Goal: Navigation & Orientation: Find specific page/section

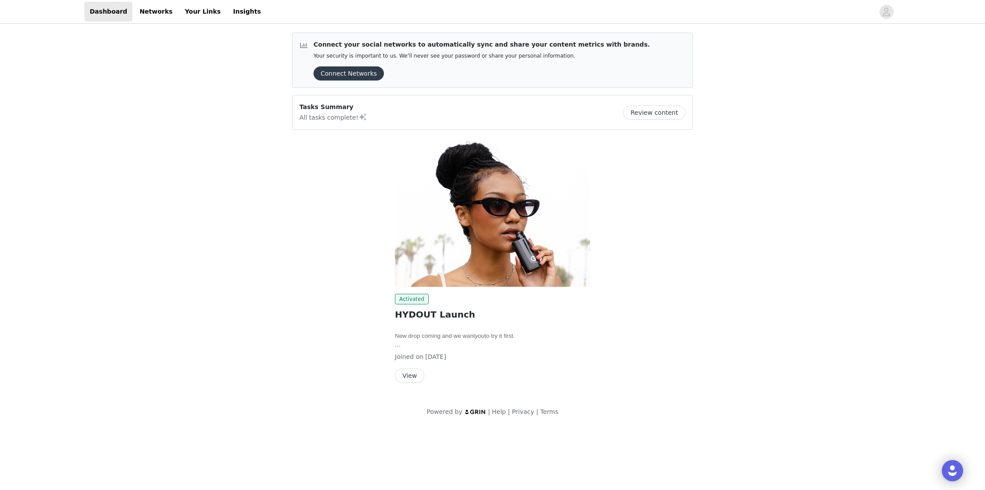
click at [363, 74] on button "Connect Networks" at bounding box center [348, 73] width 70 height 14
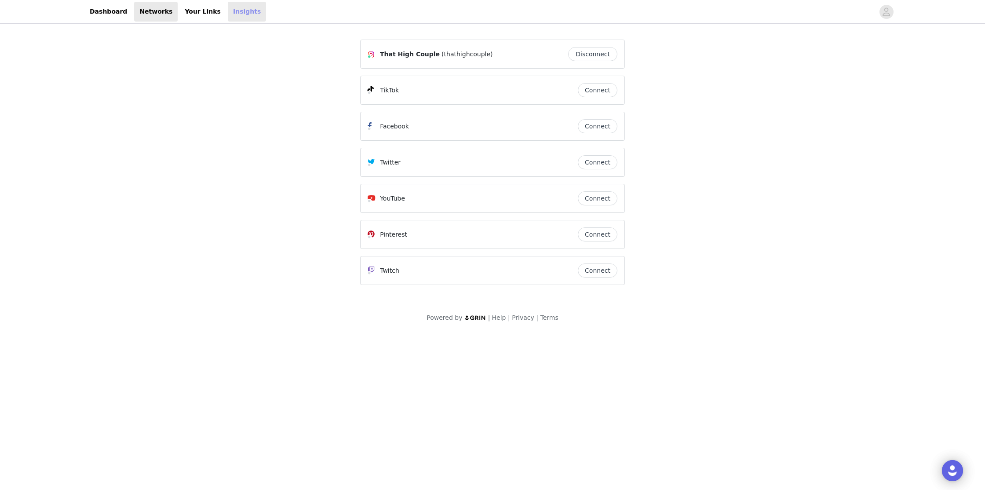
click at [236, 13] on link "Insights" at bounding box center [247, 12] width 38 height 20
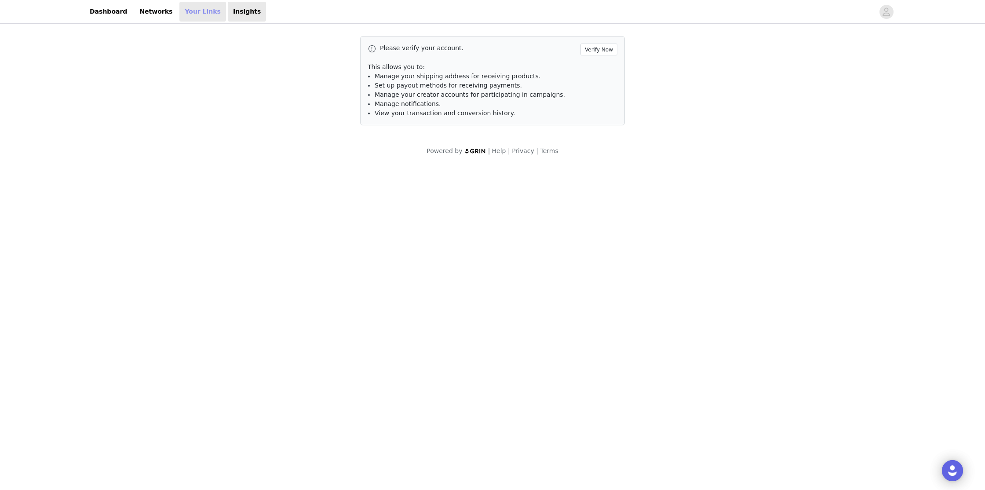
click at [188, 14] on link "Your Links" at bounding box center [202, 12] width 47 height 20
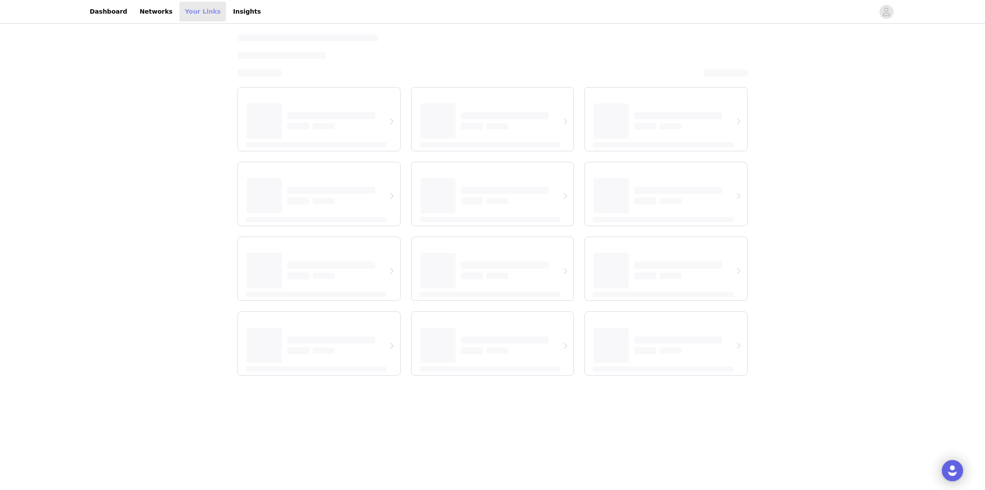
select select "12"
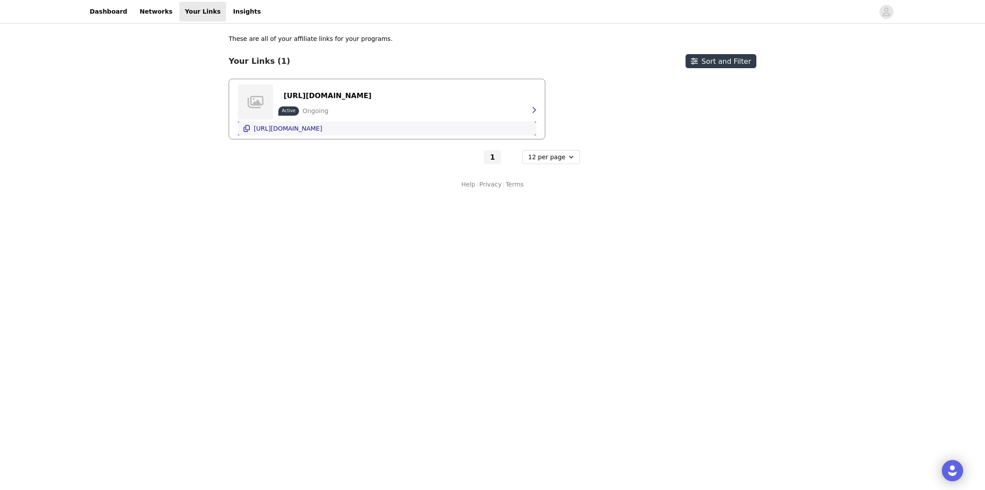
click at [366, 126] on button "[URL][DOMAIN_NAME]" at bounding box center [387, 128] width 298 height 14
